Goal: Entertainment & Leisure: Browse casually

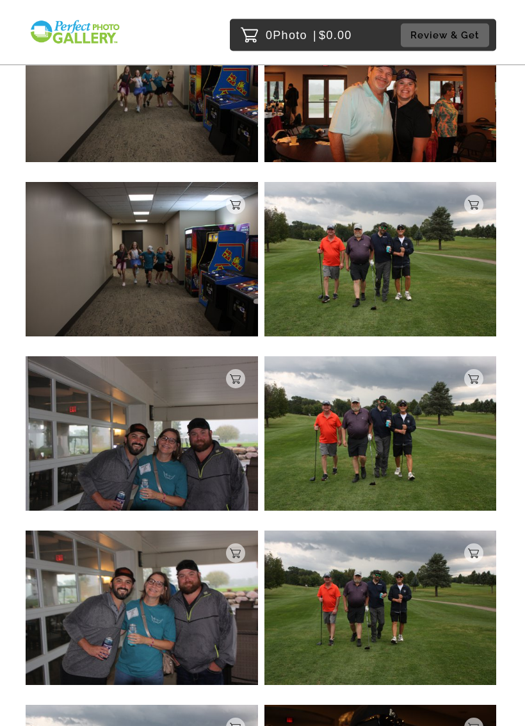
scroll to position [3096, 0]
click at [437, 264] on img at bounding box center [380, 259] width 232 height 154
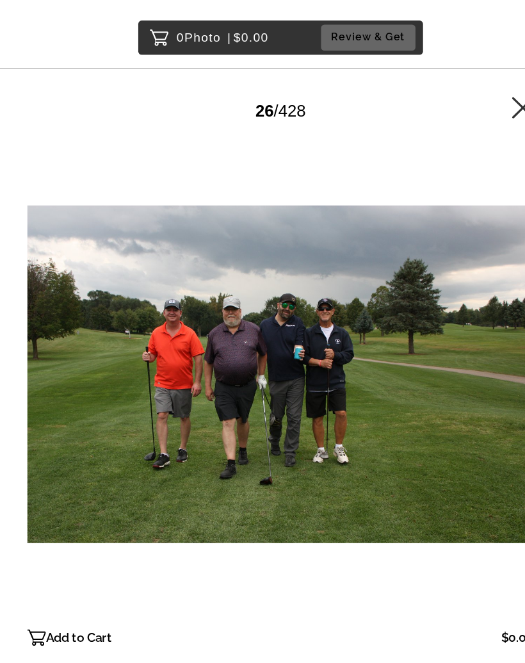
click at [484, 104] on icon at bounding box center [489, 100] width 20 height 20
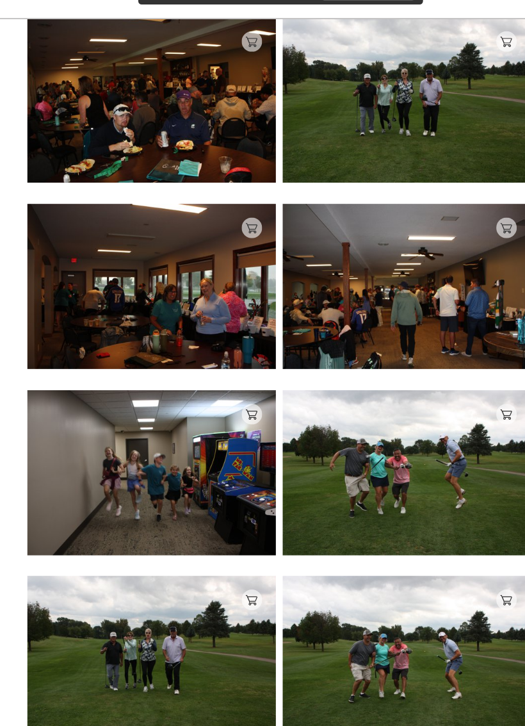
scroll to position [7568, 0]
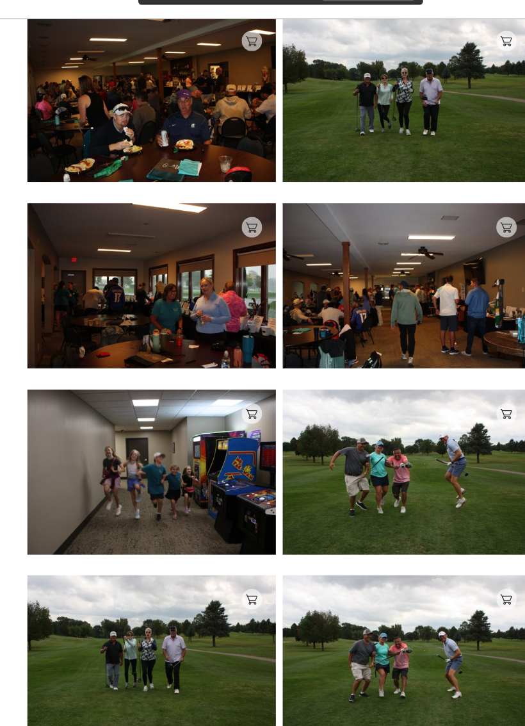
click at [85, 257] on img at bounding box center [142, 314] width 232 height 154
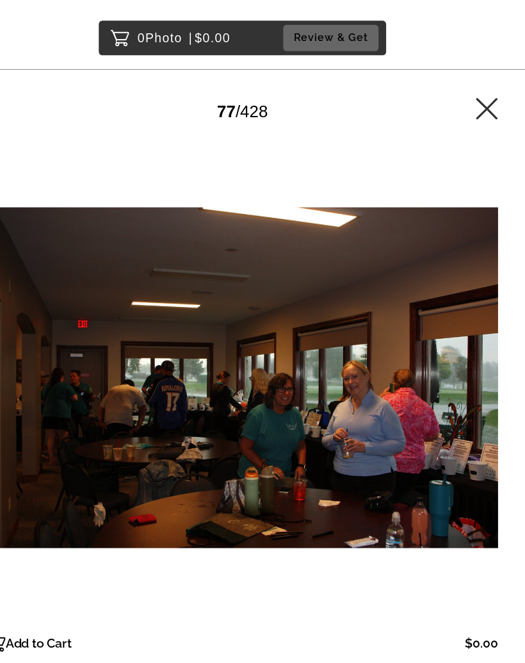
click at [479, 97] on icon at bounding box center [489, 100] width 20 height 20
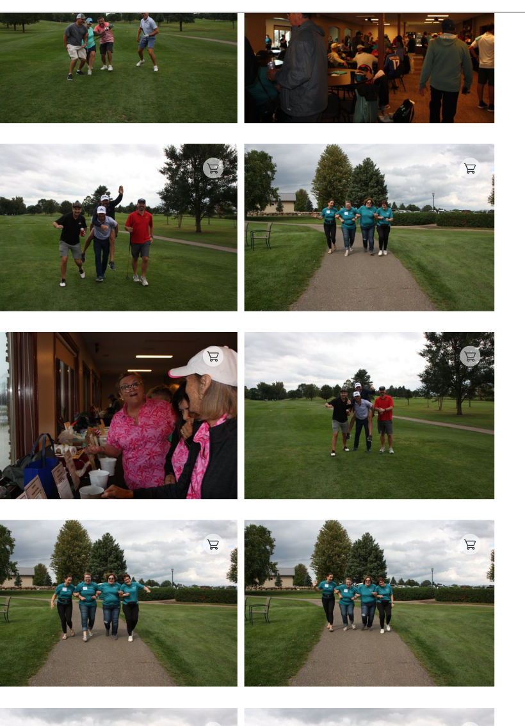
scroll to position [7722, 0]
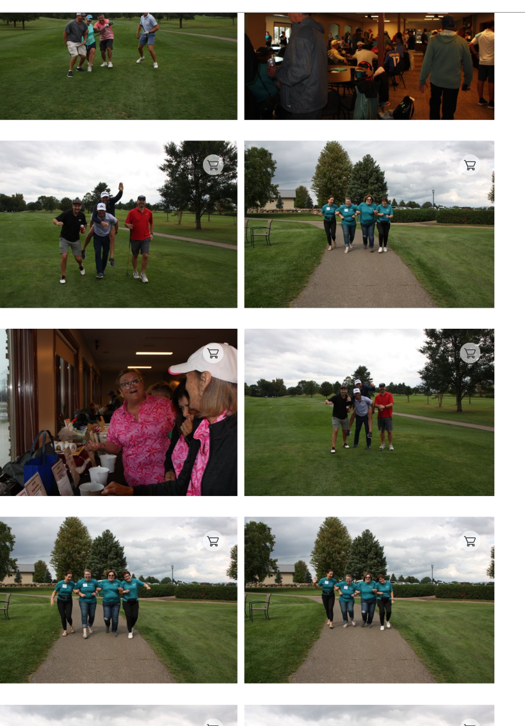
click at [387, 223] on img at bounding box center [380, 260] width 232 height 154
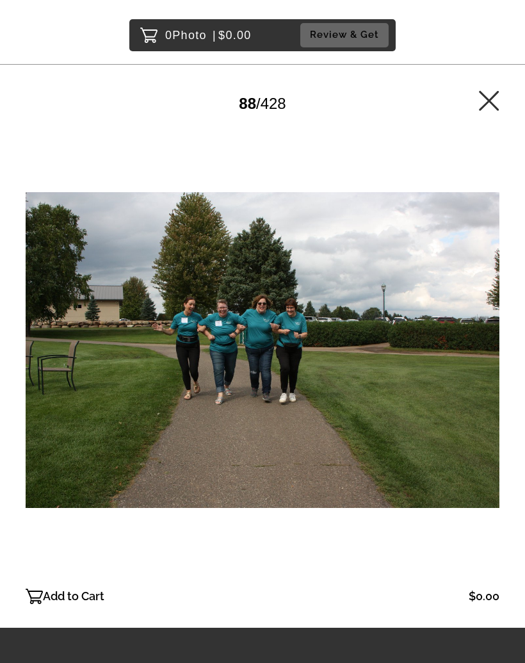
click at [480, 101] on icon at bounding box center [489, 100] width 20 height 20
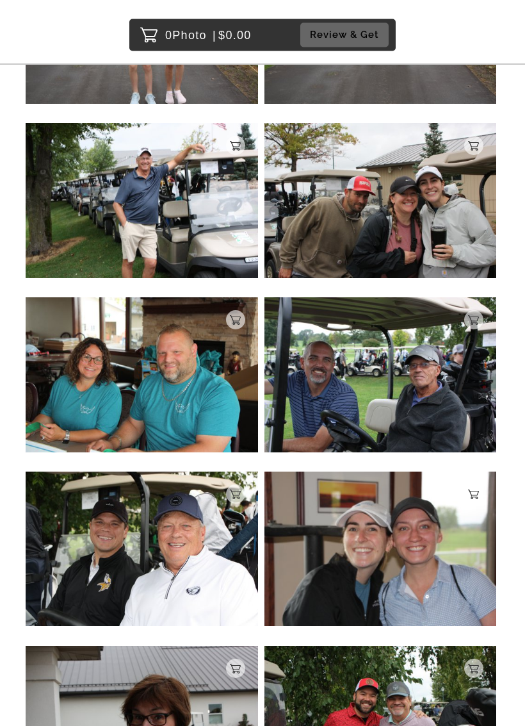
scroll to position [26916, 0]
click at [79, 137] on img at bounding box center [142, 200] width 232 height 154
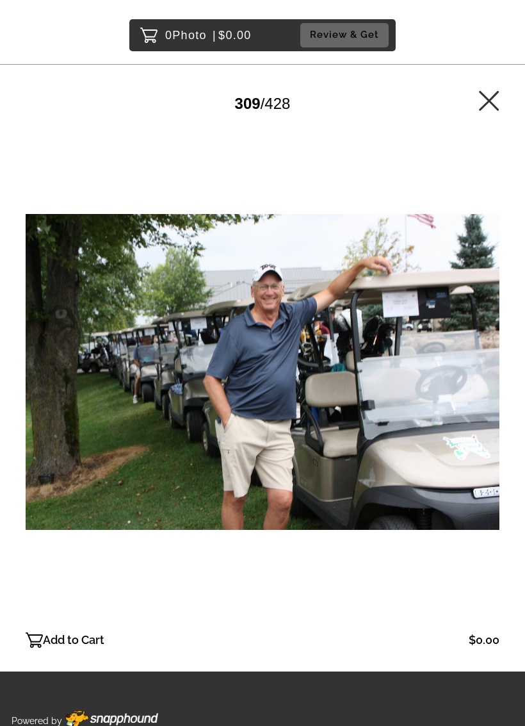
click at [480, 108] on icon at bounding box center [489, 100] width 20 height 20
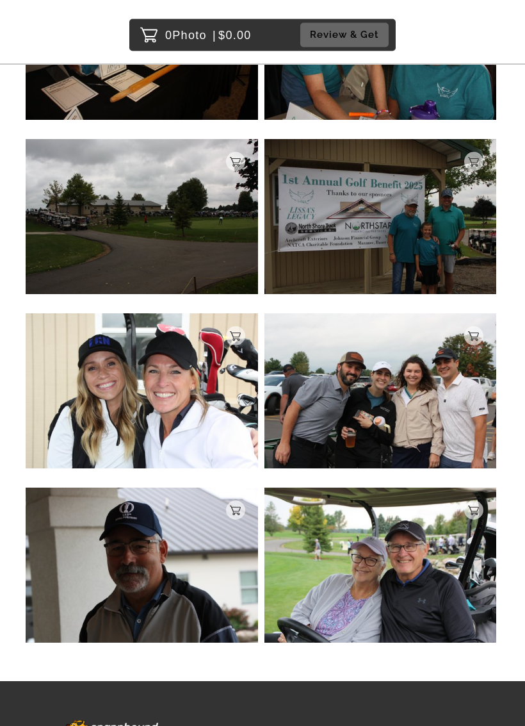
scroll to position [36848, 0]
